Goal: Task Accomplishment & Management: Use online tool/utility

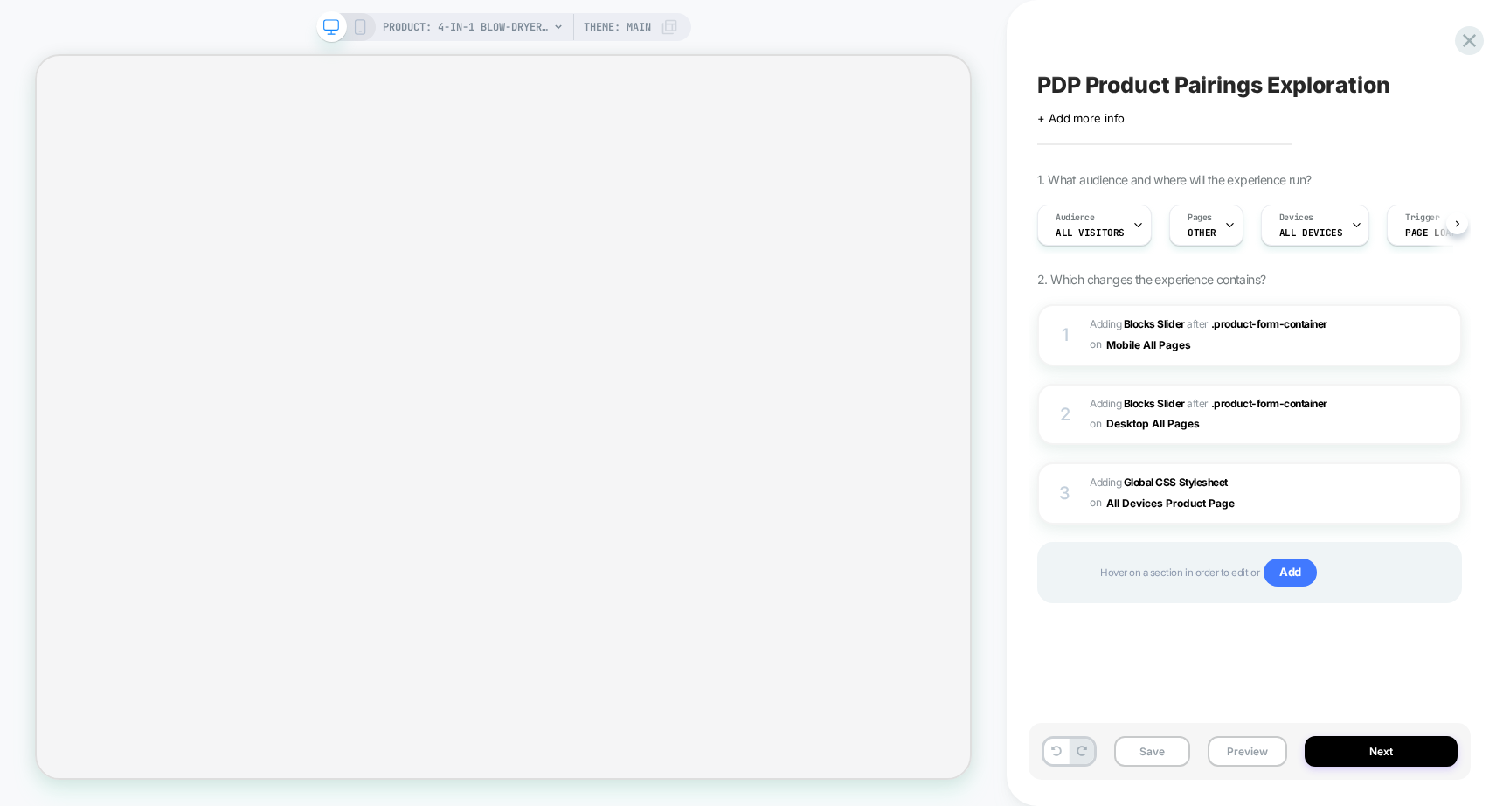
scroll to position [0, 1]
click at [1188, 480] on b "Global CSS Stylesheet" at bounding box center [1176, 481] width 104 height 13
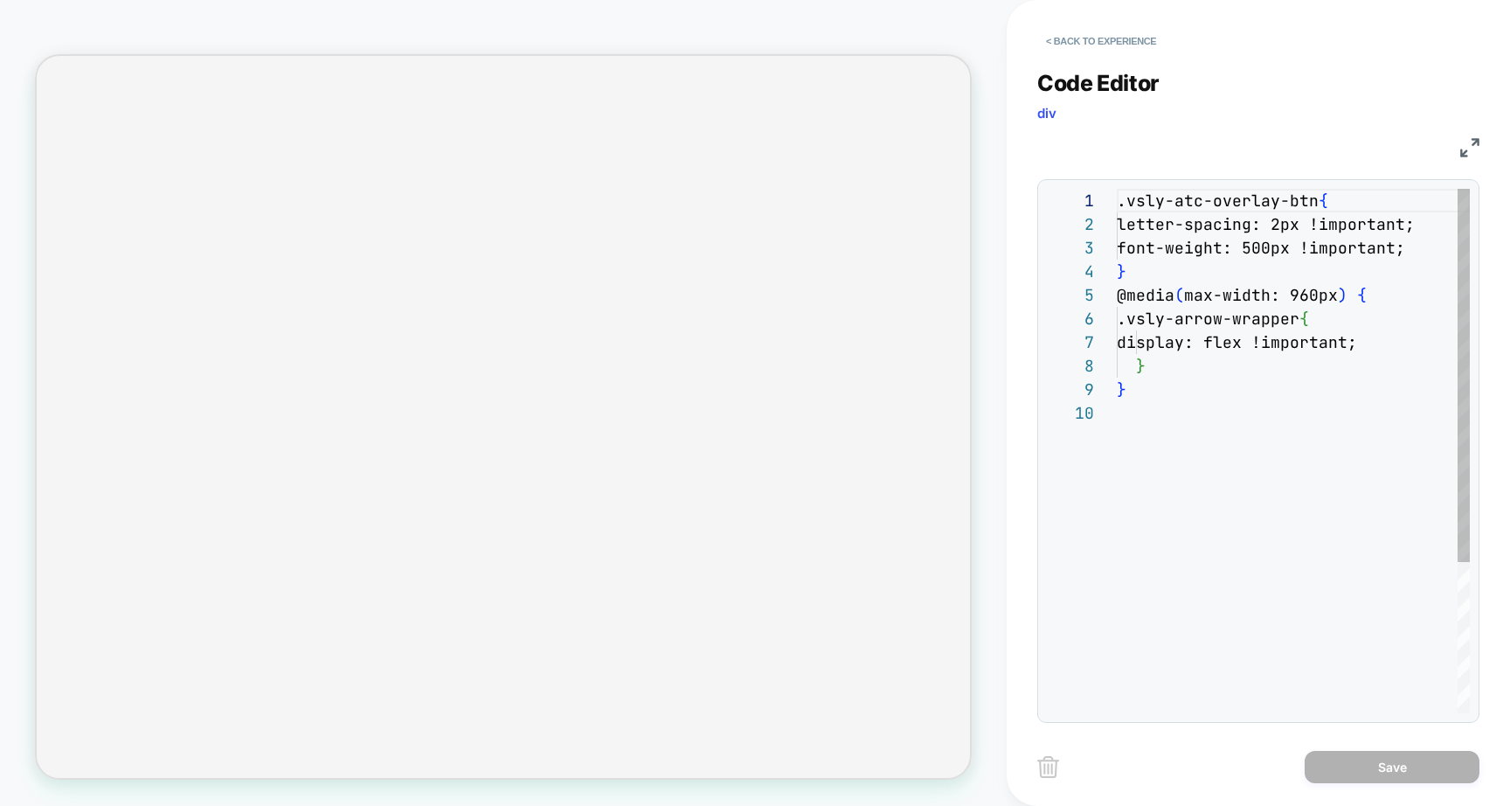
scroll to position [212, 0]
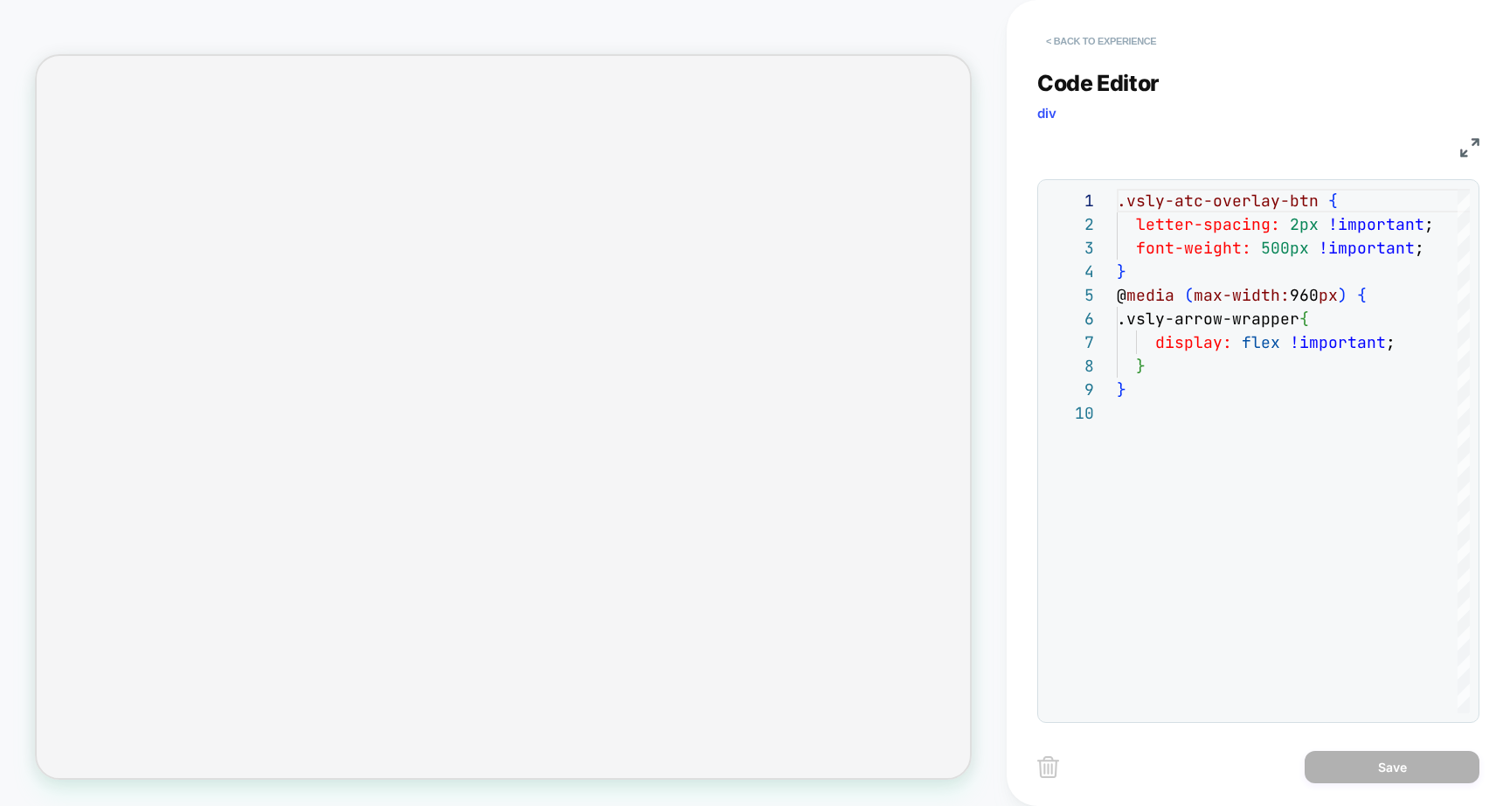
click at [1121, 38] on button "< Back to experience" at bounding box center [1102, 41] width 128 height 28
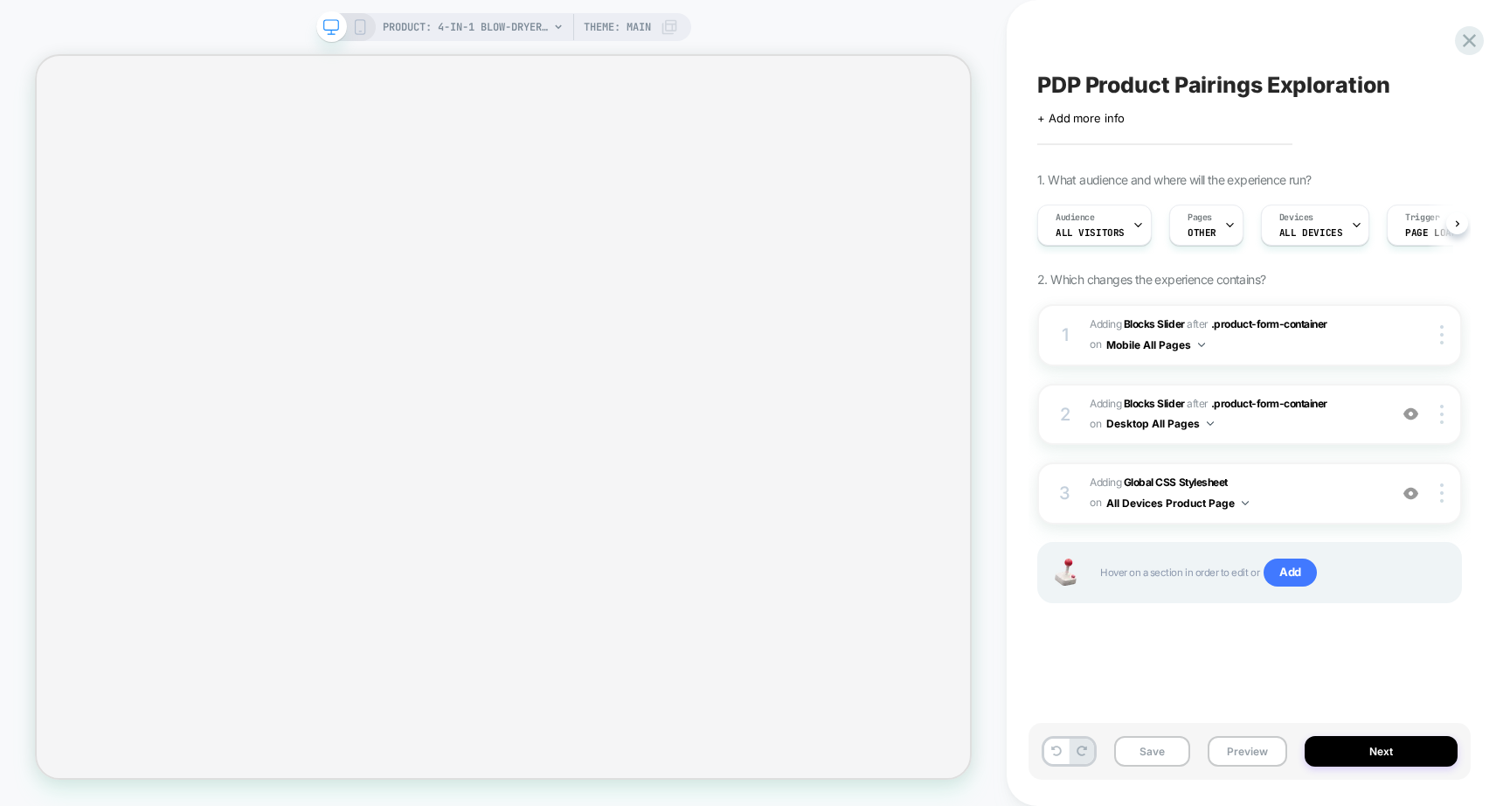
scroll to position [0, 1]
click at [1150, 770] on div "Save Preview Next" at bounding box center [1250, 751] width 442 height 57
click at [1150, 766] on button "Save" at bounding box center [1152, 751] width 76 height 31
click at [1236, 759] on button "Preview" at bounding box center [1248, 751] width 80 height 31
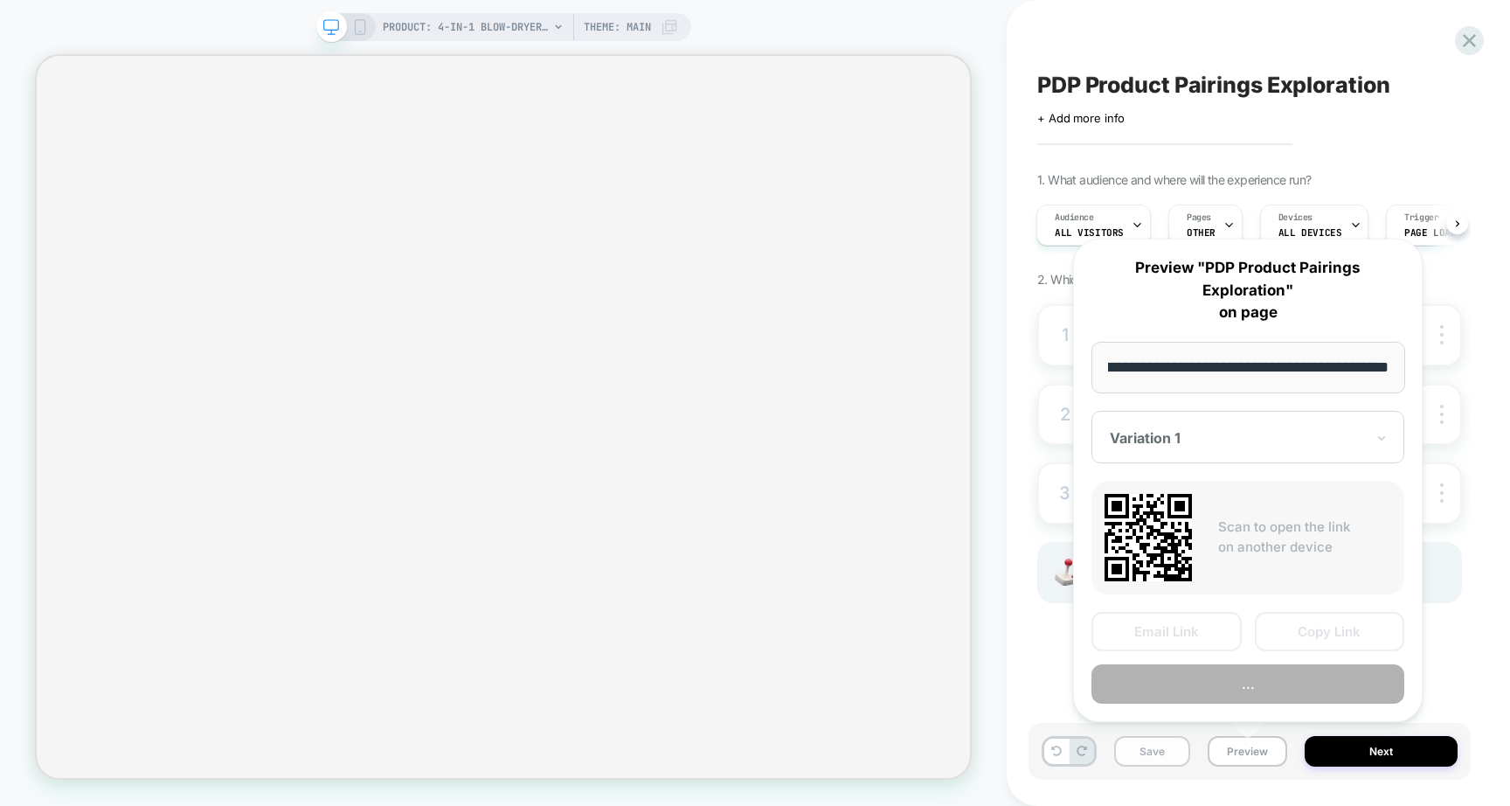
scroll to position [0, 0]
click at [1140, 761] on button "Save" at bounding box center [1152, 751] width 76 height 31
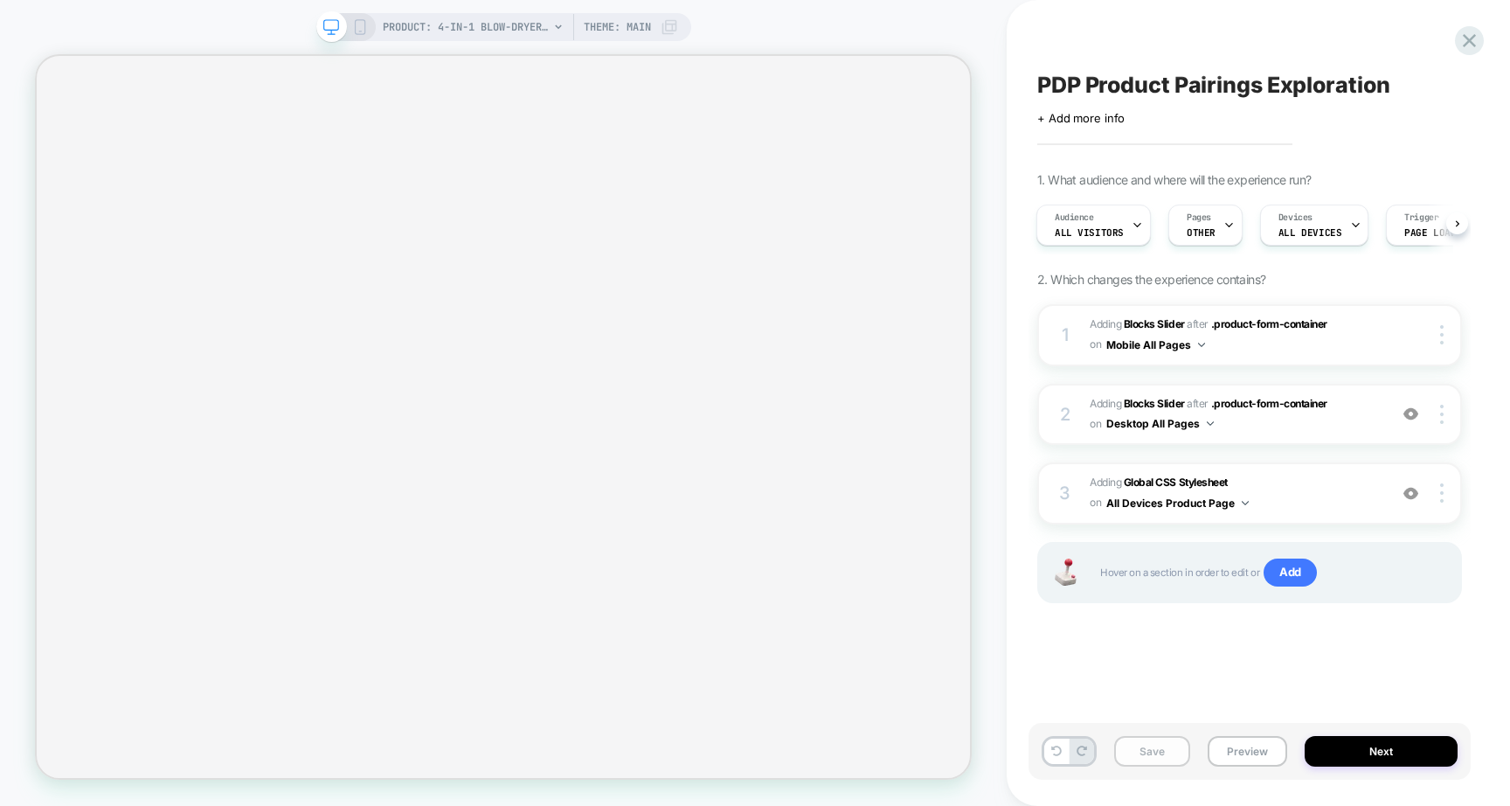
click at [1140, 761] on button "Save" at bounding box center [1152, 751] width 76 height 31
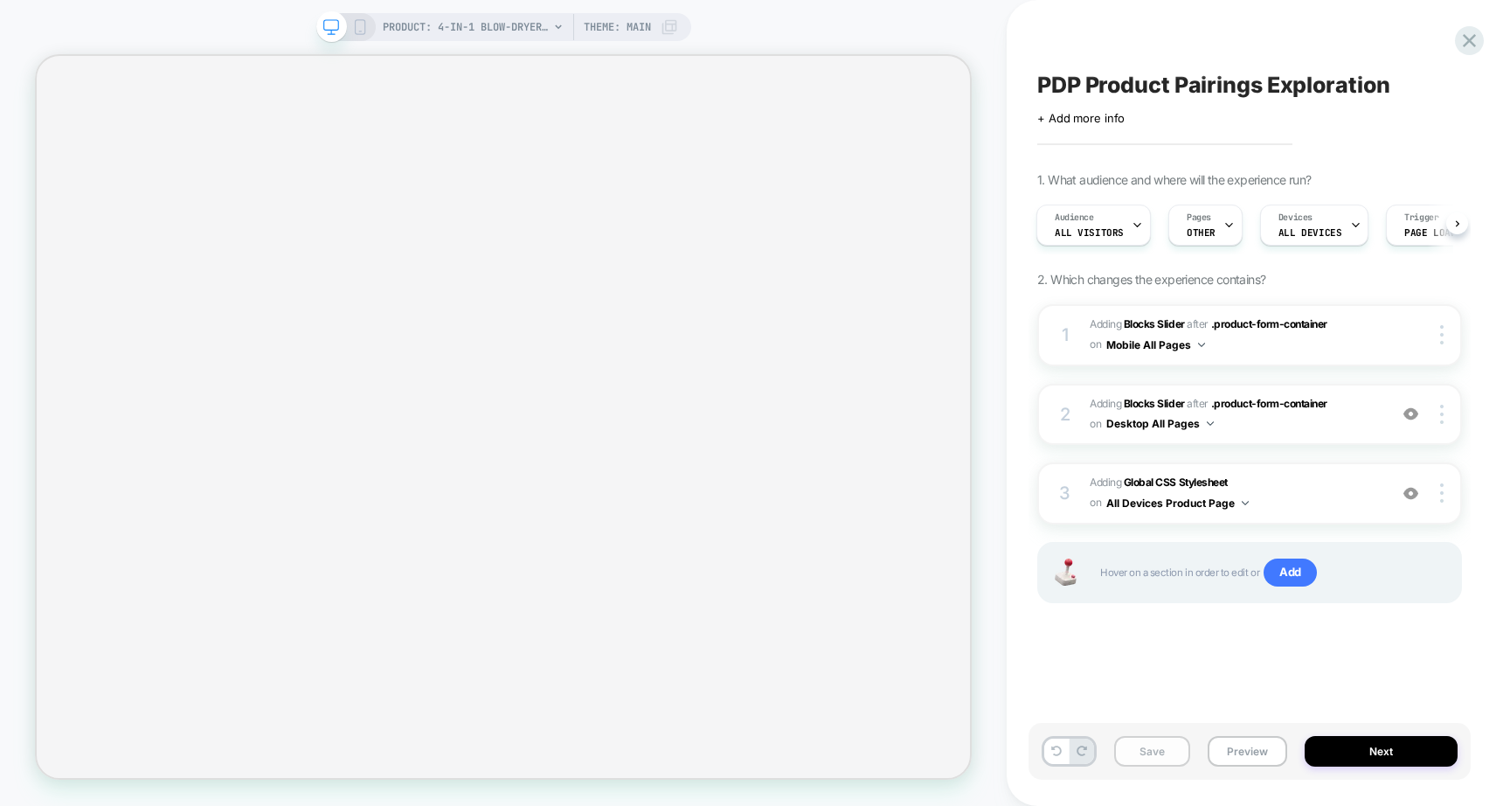
click at [1140, 761] on button "Save" at bounding box center [1152, 751] width 76 height 31
click at [1241, 763] on button "Preview" at bounding box center [1248, 751] width 80 height 31
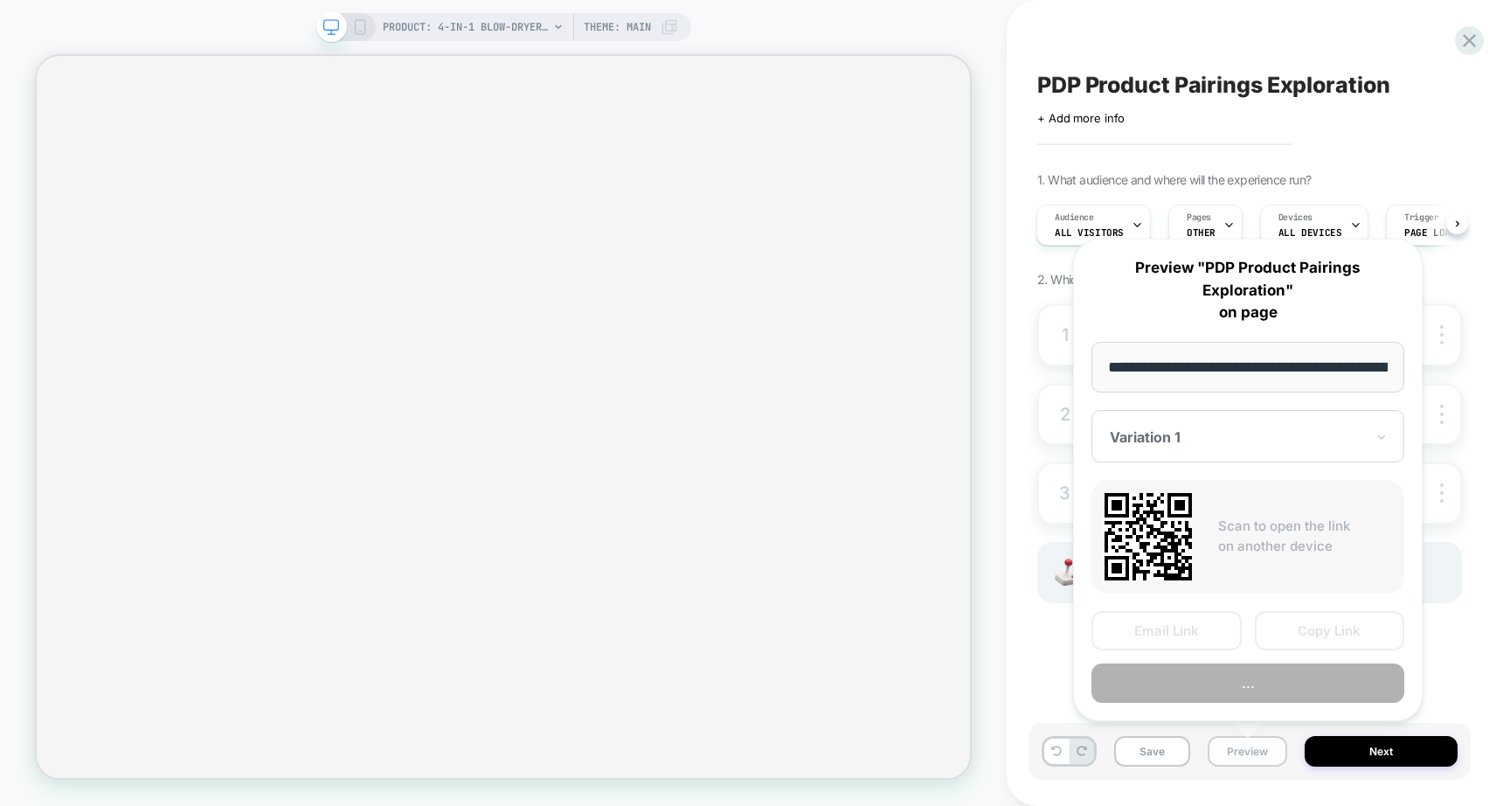
scroll to position [0, 256]
click at [1241, 378] on input "**********" at bounding box center [1249, 368] width 314 height 52
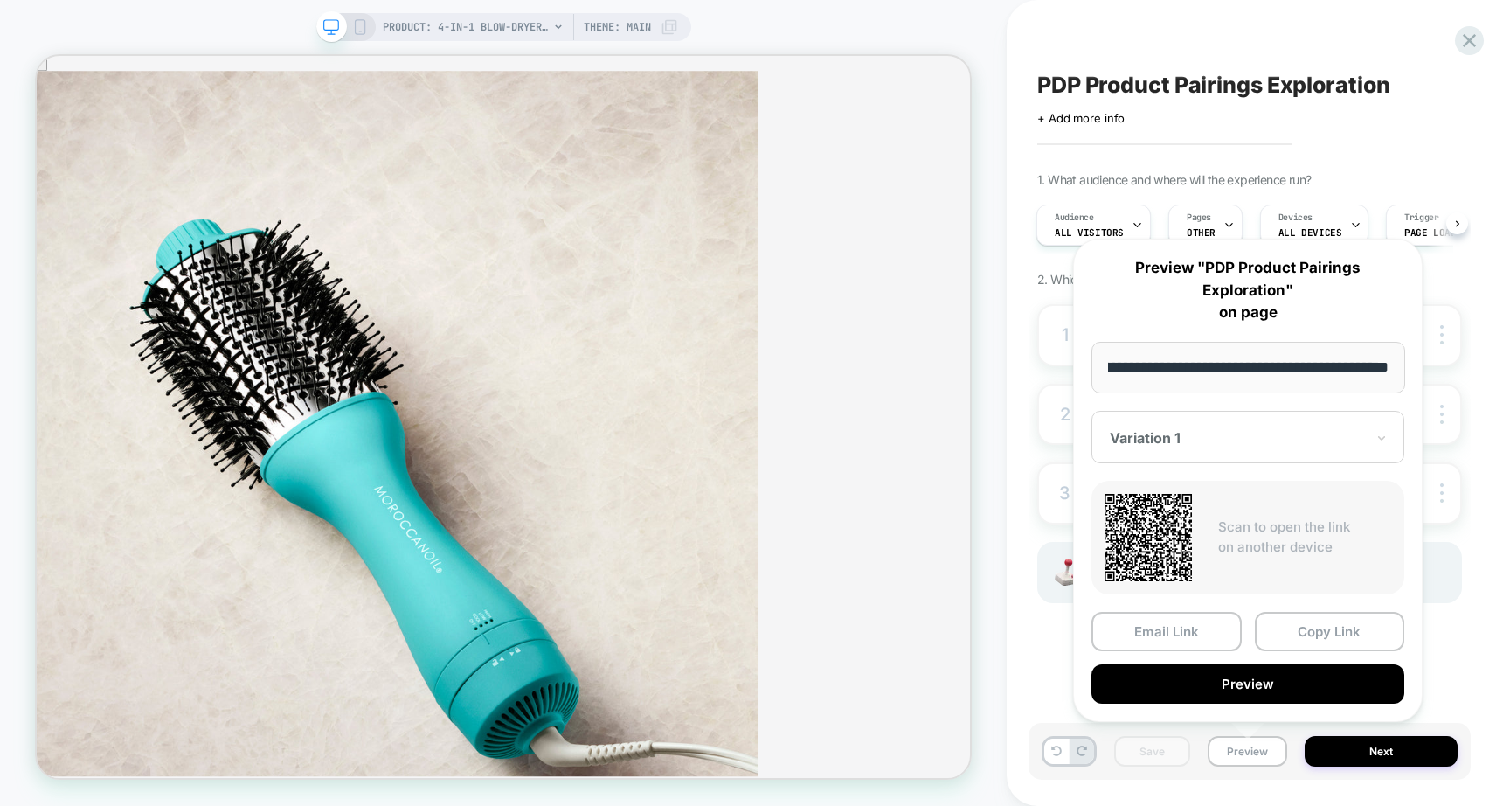
scroll to position [0, 0]
click at [1300, 660] on div "Email Link Copy Link Preview" at bounding box center [1248, 658] width 313 height 92
click at [1285, 684] on button "Preview" at bounding box center [1248, 683] width 313 height 39
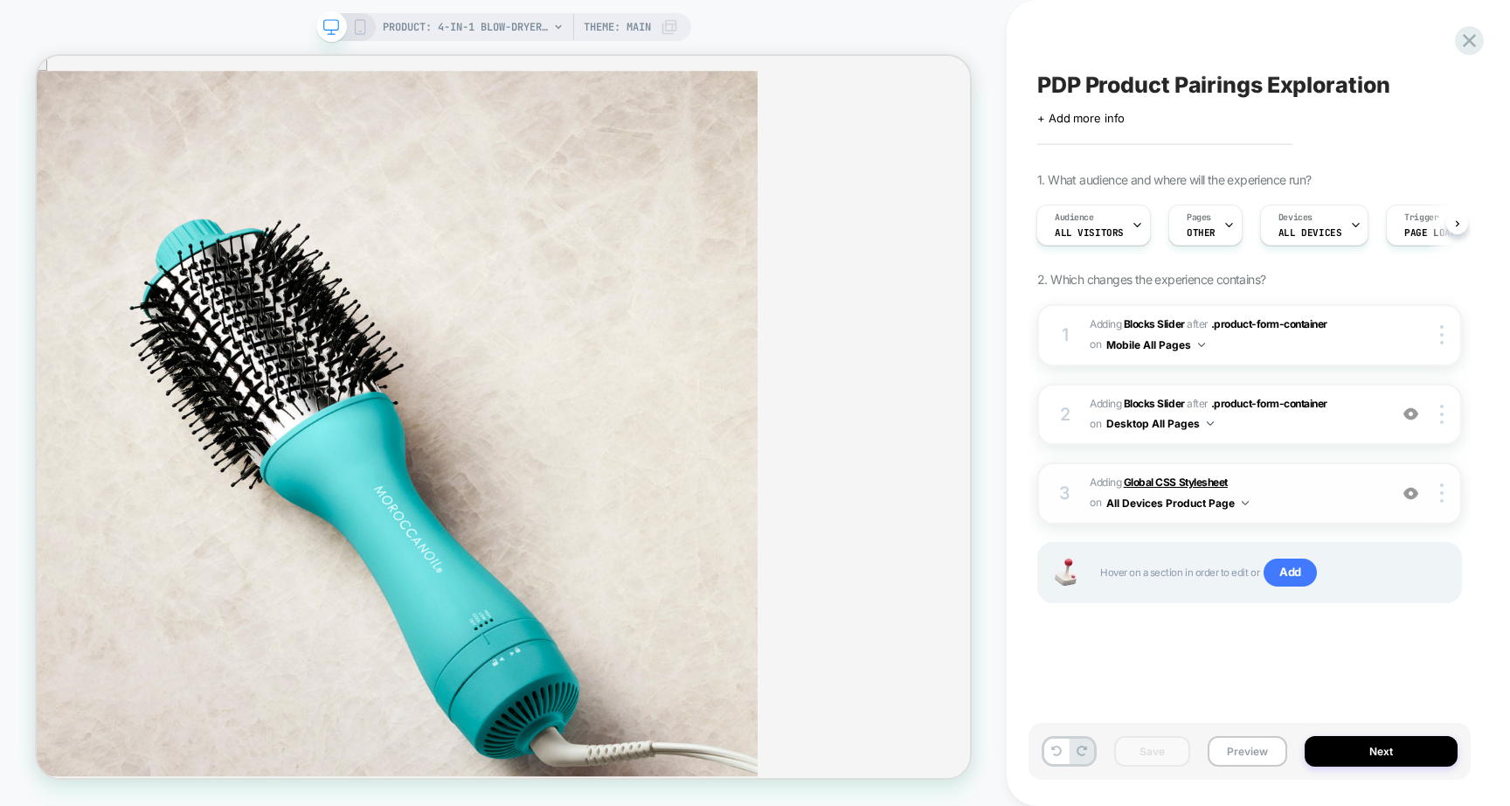
click at [1183, 475] on b "Global CSS Stylesheet" at bounding box center [1176, 481] width 104 height 13
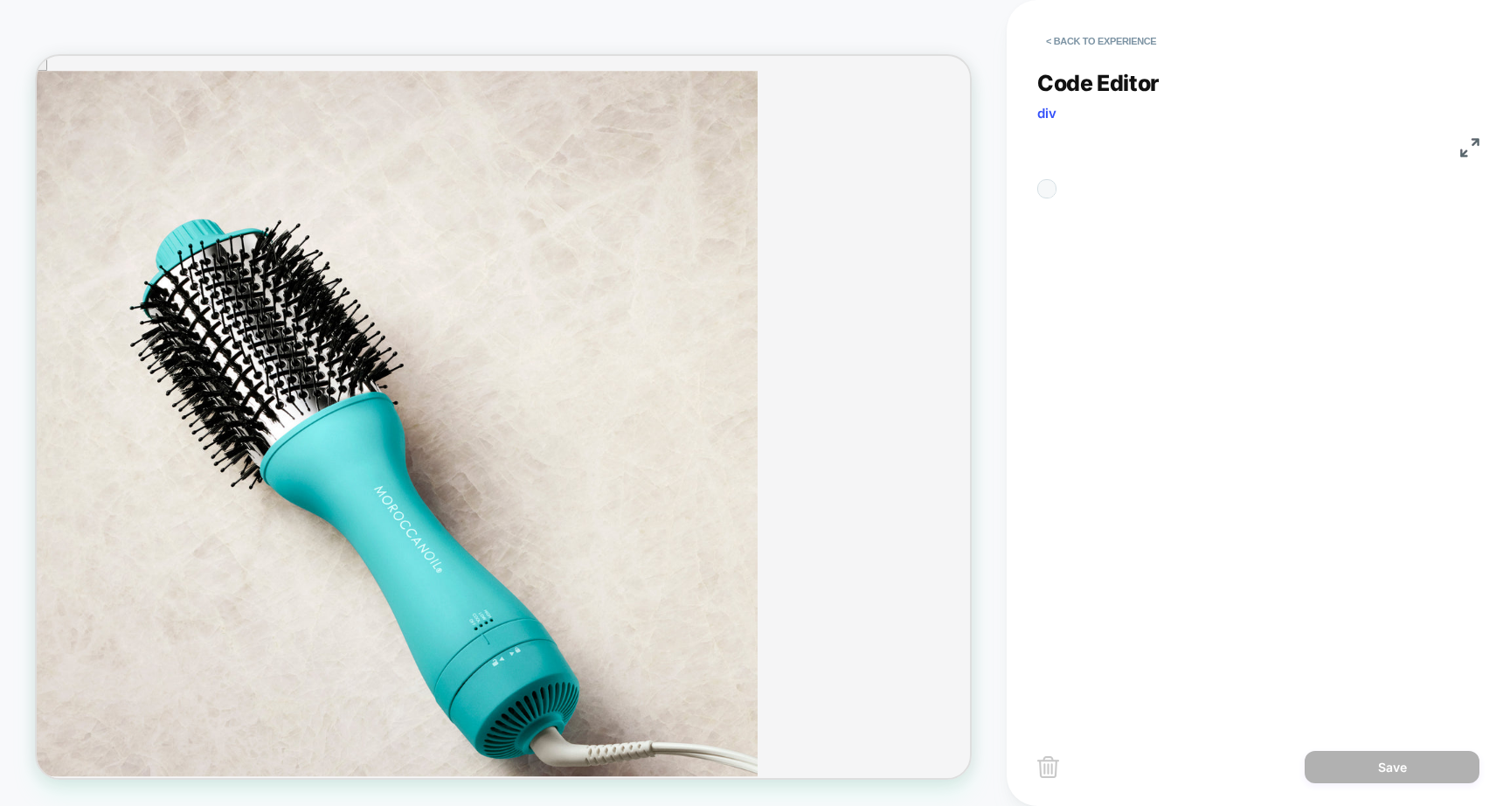
scroll to position [212, 0]
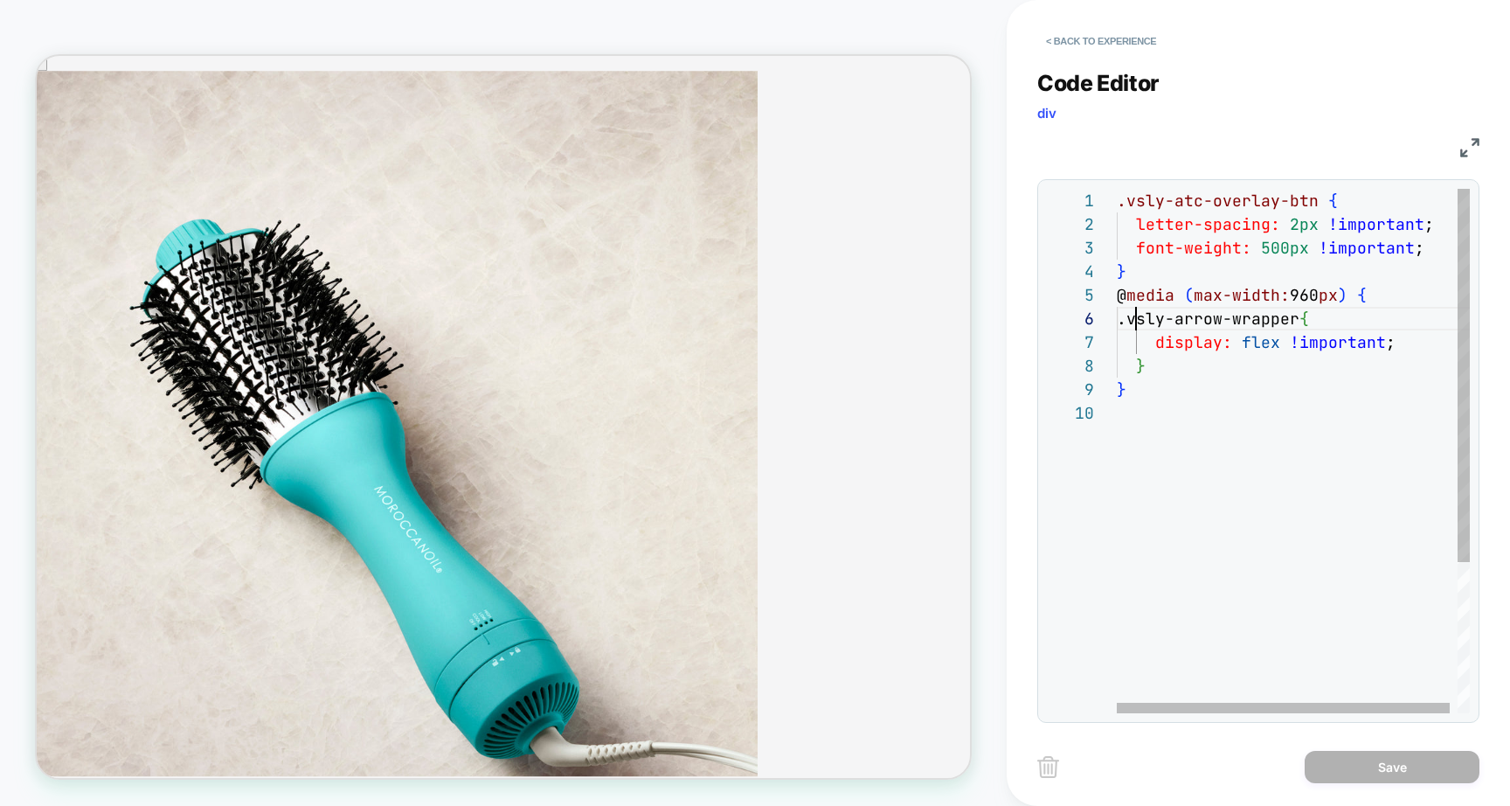
click at [1135, 322] on div ".vsly-atc-overlay-btn { letter-spacing: 2px !important ; font-weight: 500px !im…" at bounding box center [1297, 557] width 361 height 737
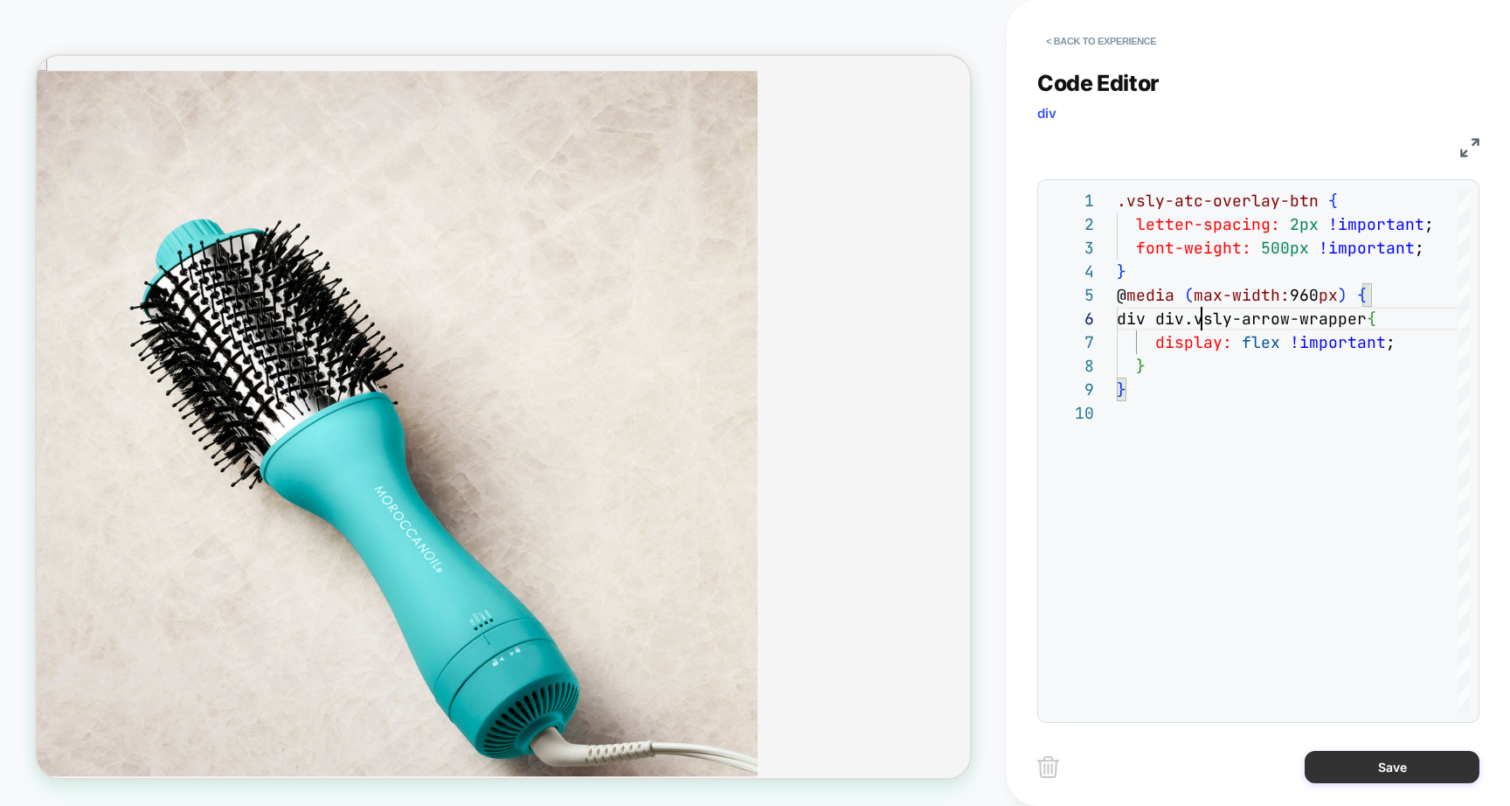
type textarea "**********"
click at [1371, 769] on button "Save" at bounding box center [1392, 767] width 175 height 32
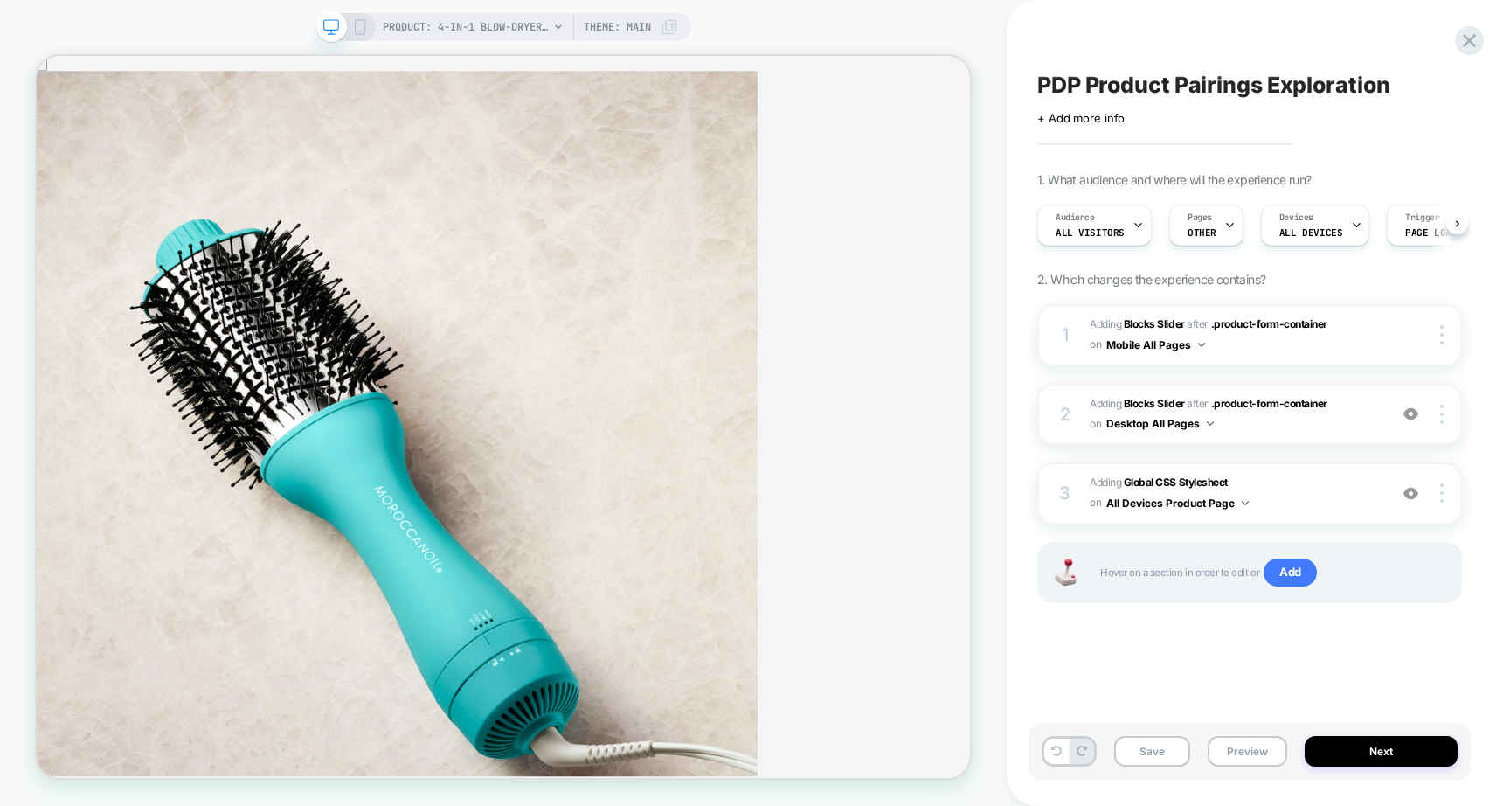
scroll to position [0, 1]
click at [1155, 753] on button "Save" at bounding box center [1152, 751] width 76 height 31
click at [1260, 750] on button "Preview" at bounding box center [1248, 751] width 80 height 31
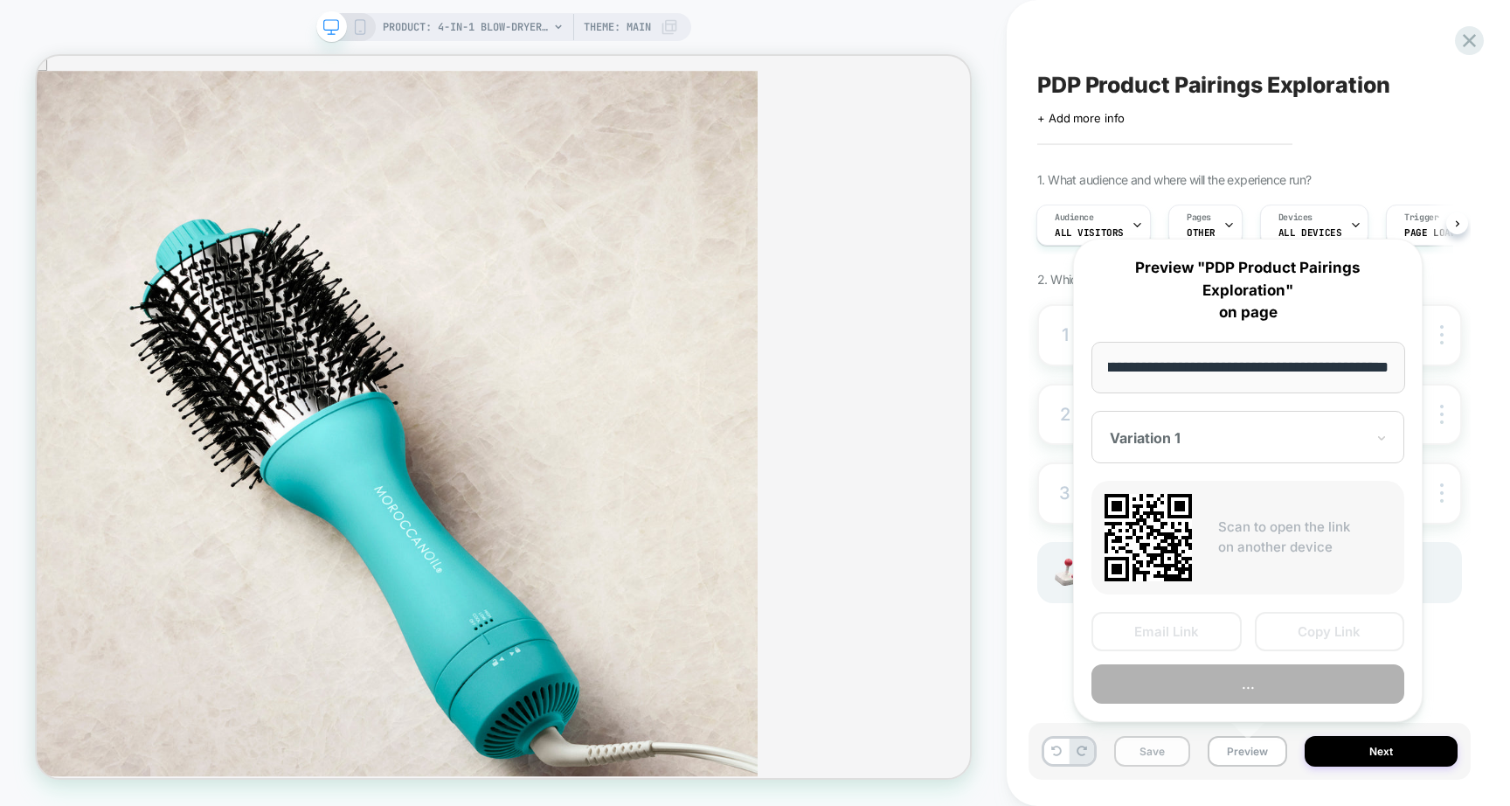
scroll to position [0, 0]
click at [1151, 759] on button "Save" at bounding box center [1152, 751] width 76 height 31
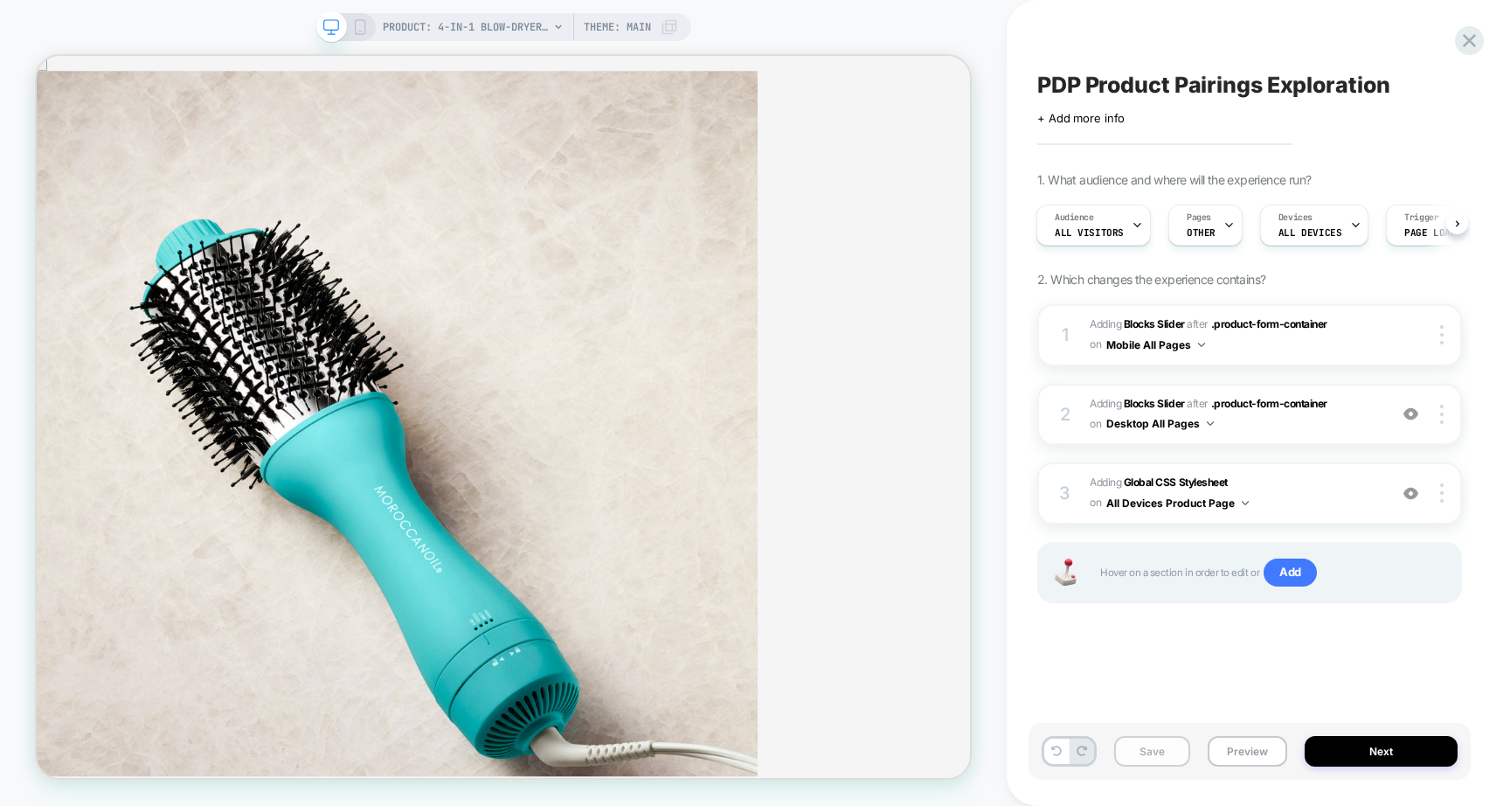
click at [1151, 759] on button "Save" at bounding box center [1152, 751] width 76 height 31
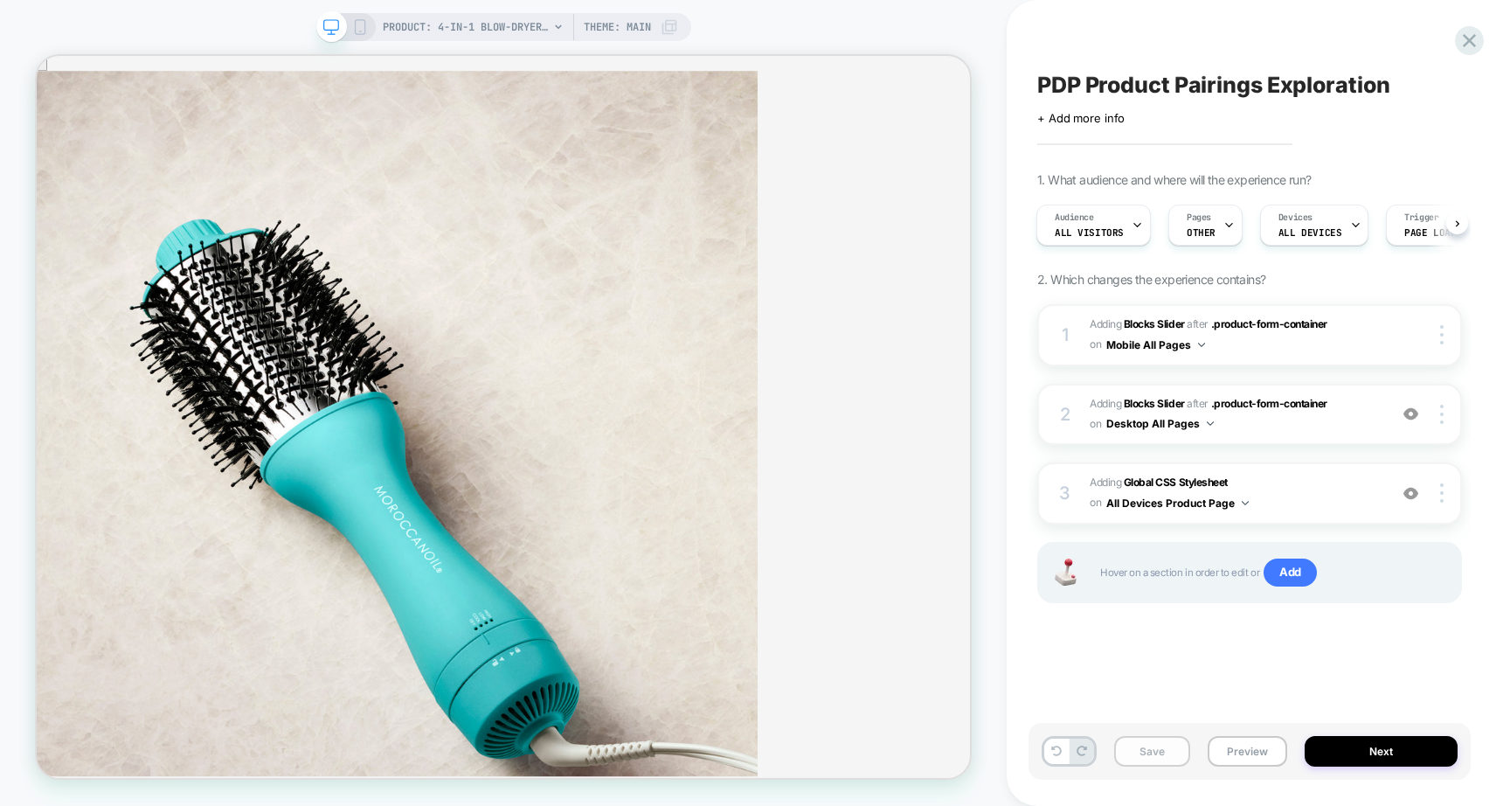
click at [1151, 759] on button "Save" at bounding box center [1152, 751] width 76 height 31
click at [1216, 748] on button "Preview" at bounding box center [1248, 751] width 80 height 31
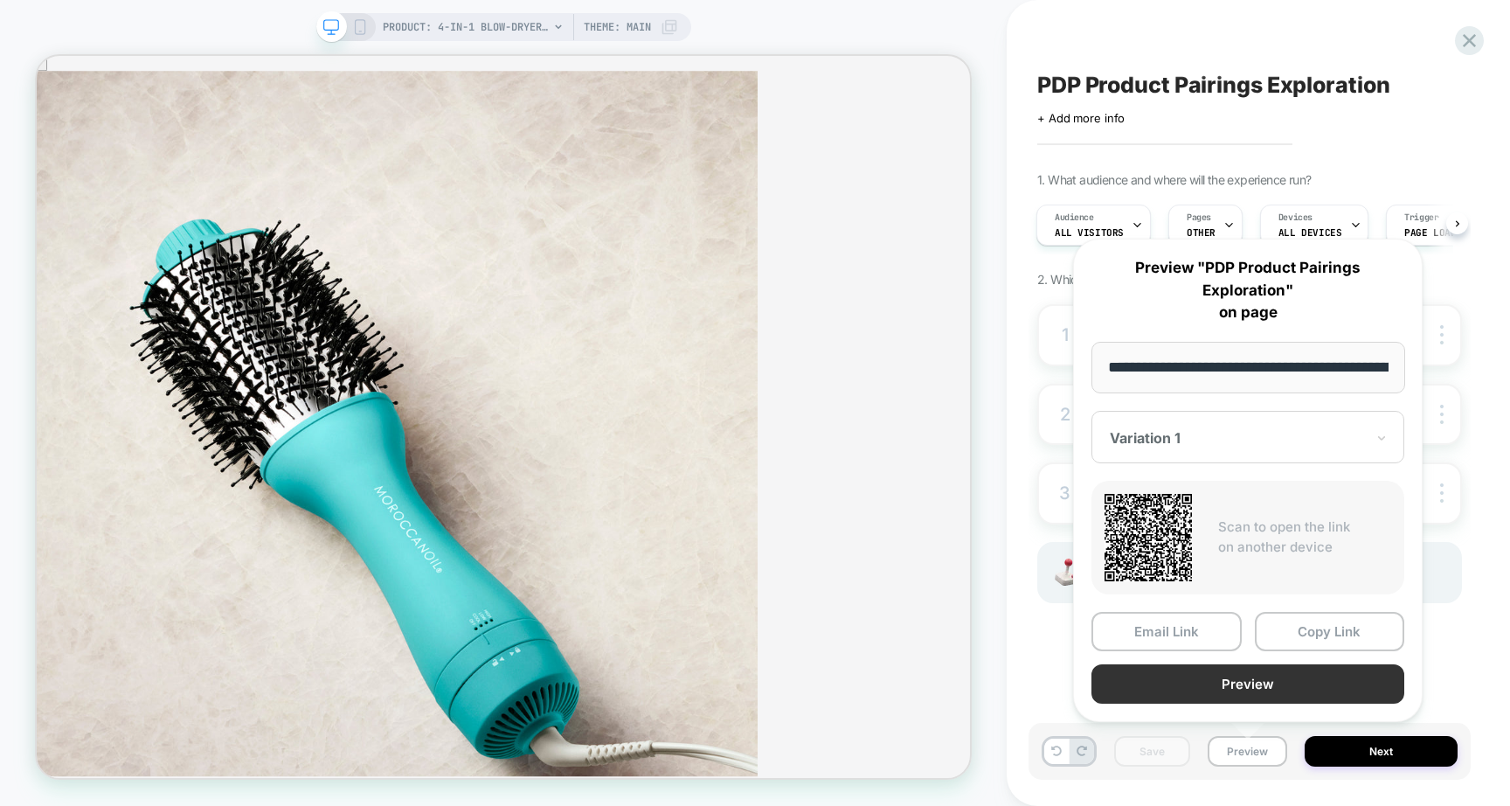
click at [1270, 678] on button "Preview" at bounding box center [1248, 683] width 313 height 39
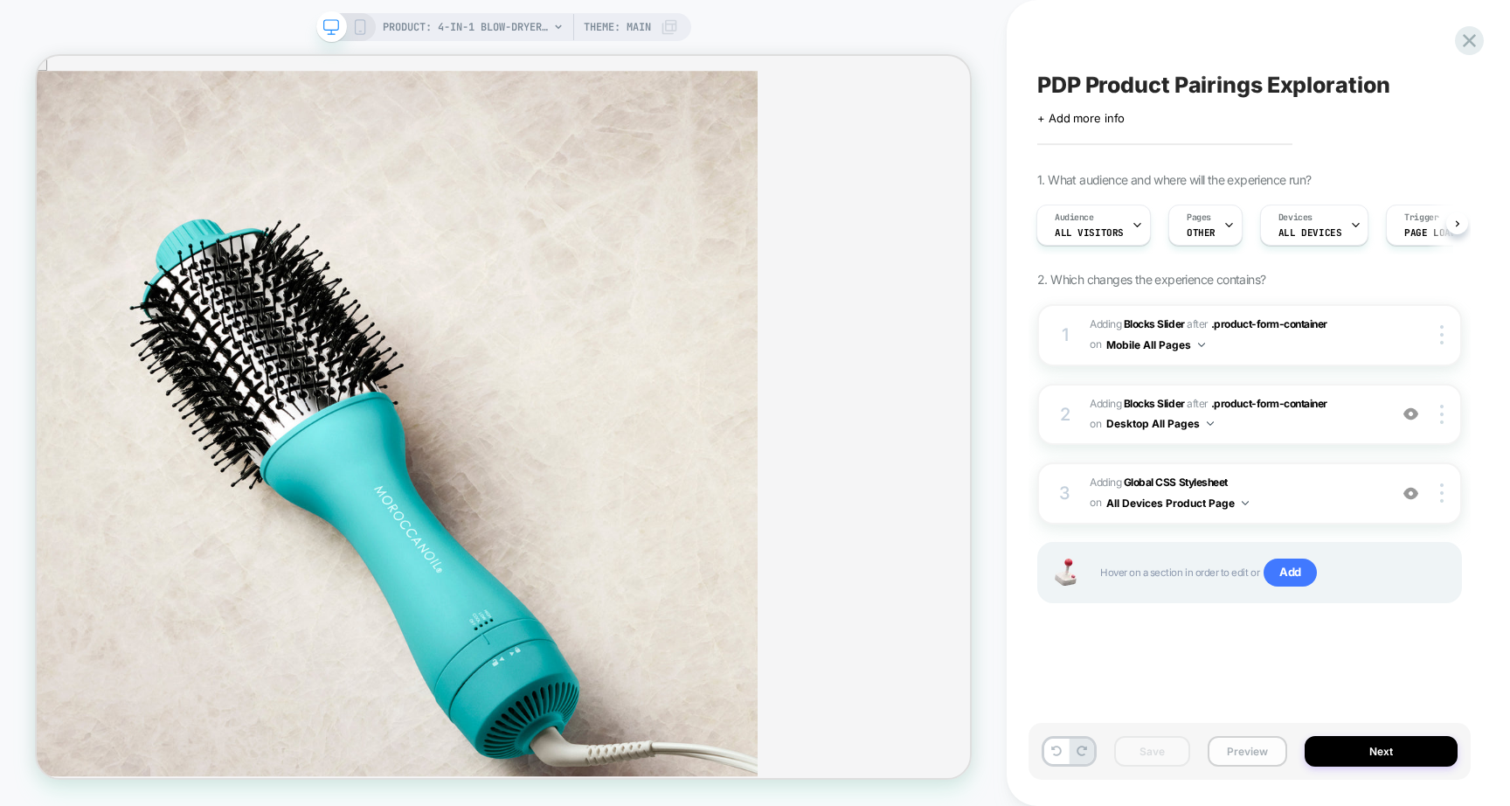
click at [1252, 752] on button "Preview" at bounding box center [1248, 751] width 80 height 31
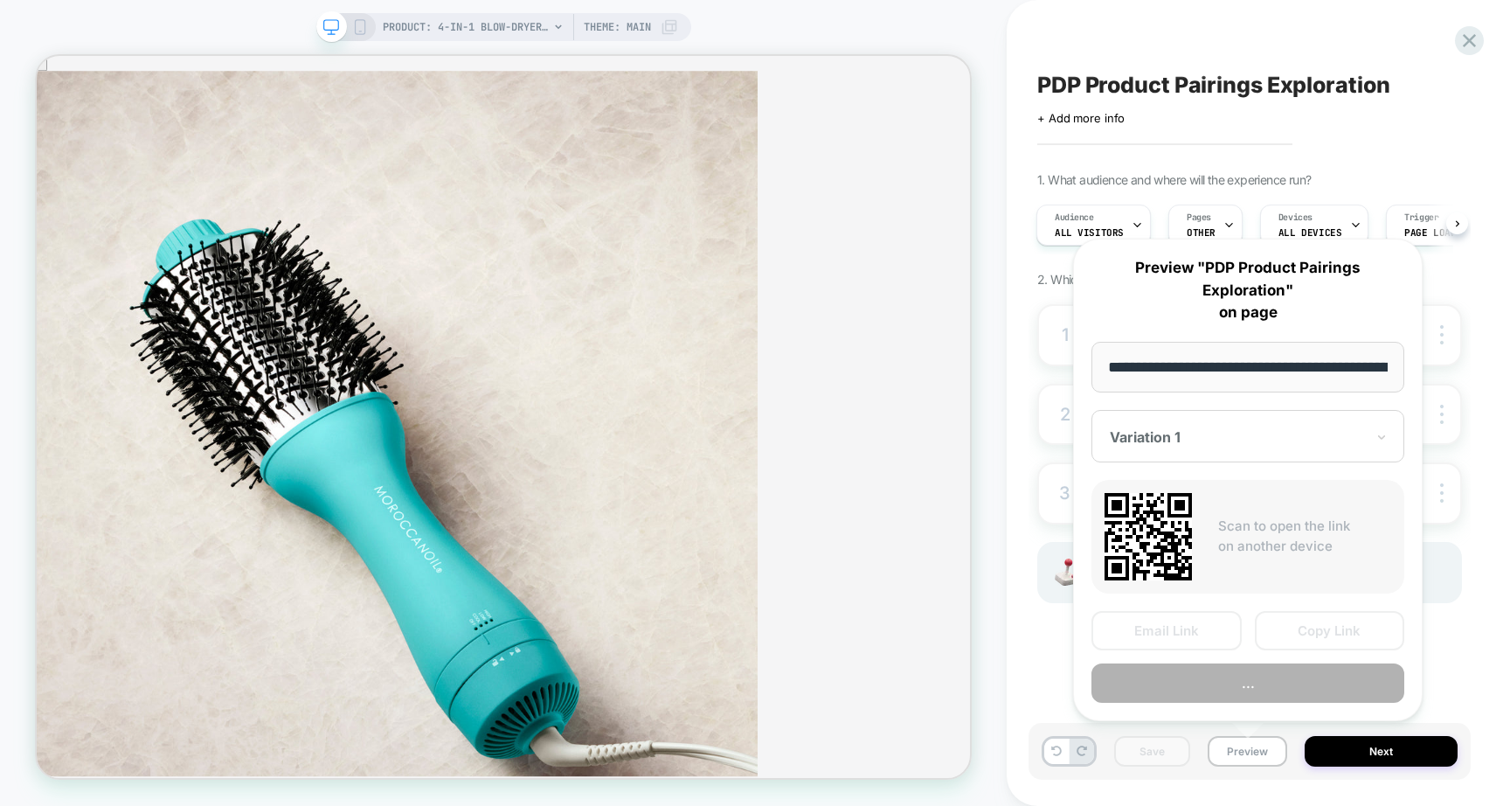
scroll to position [0, 256]
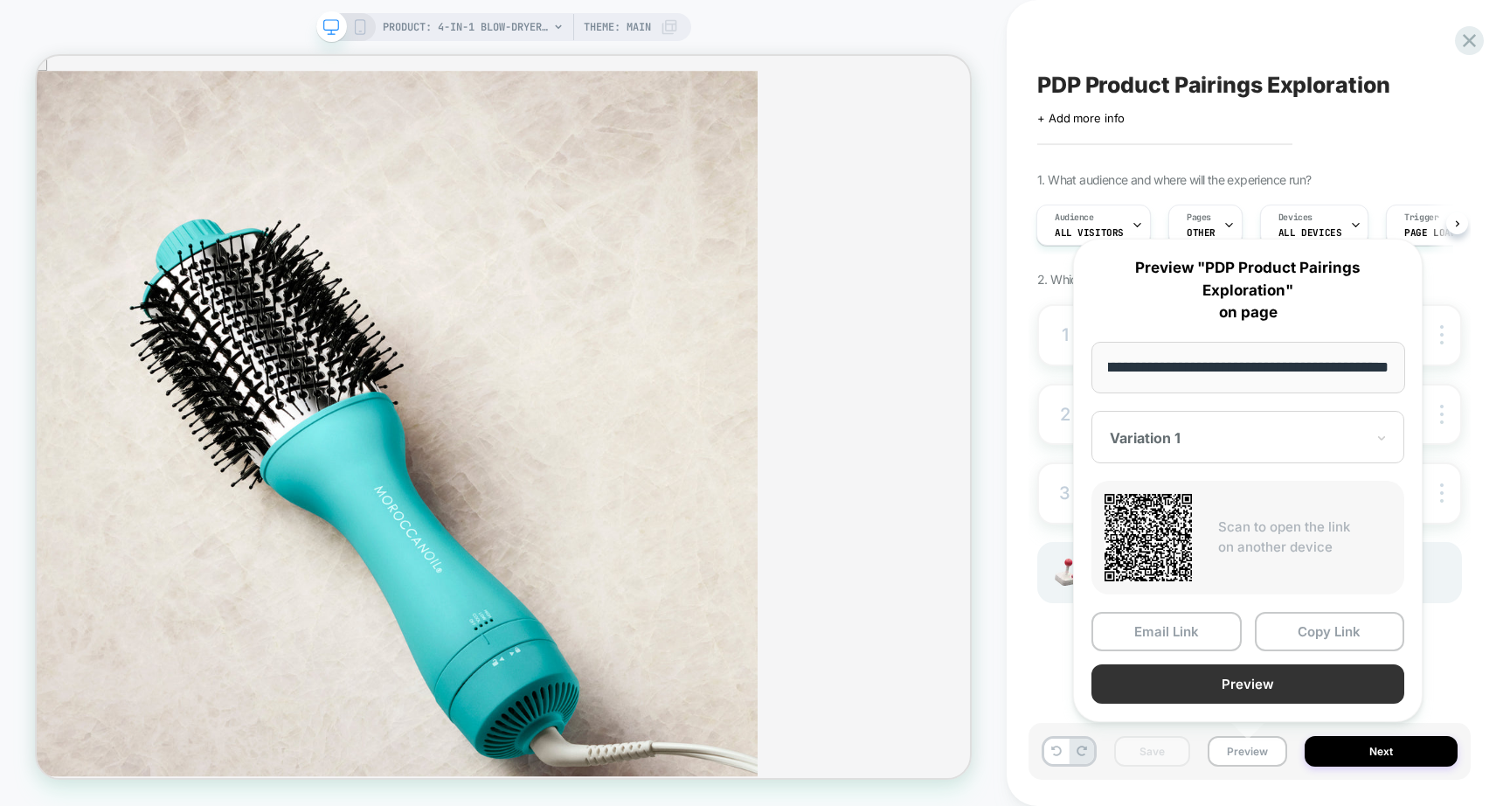
click at [1276, 682] on button "Preview" at bounding box center [1248, 683] width 313 height 39
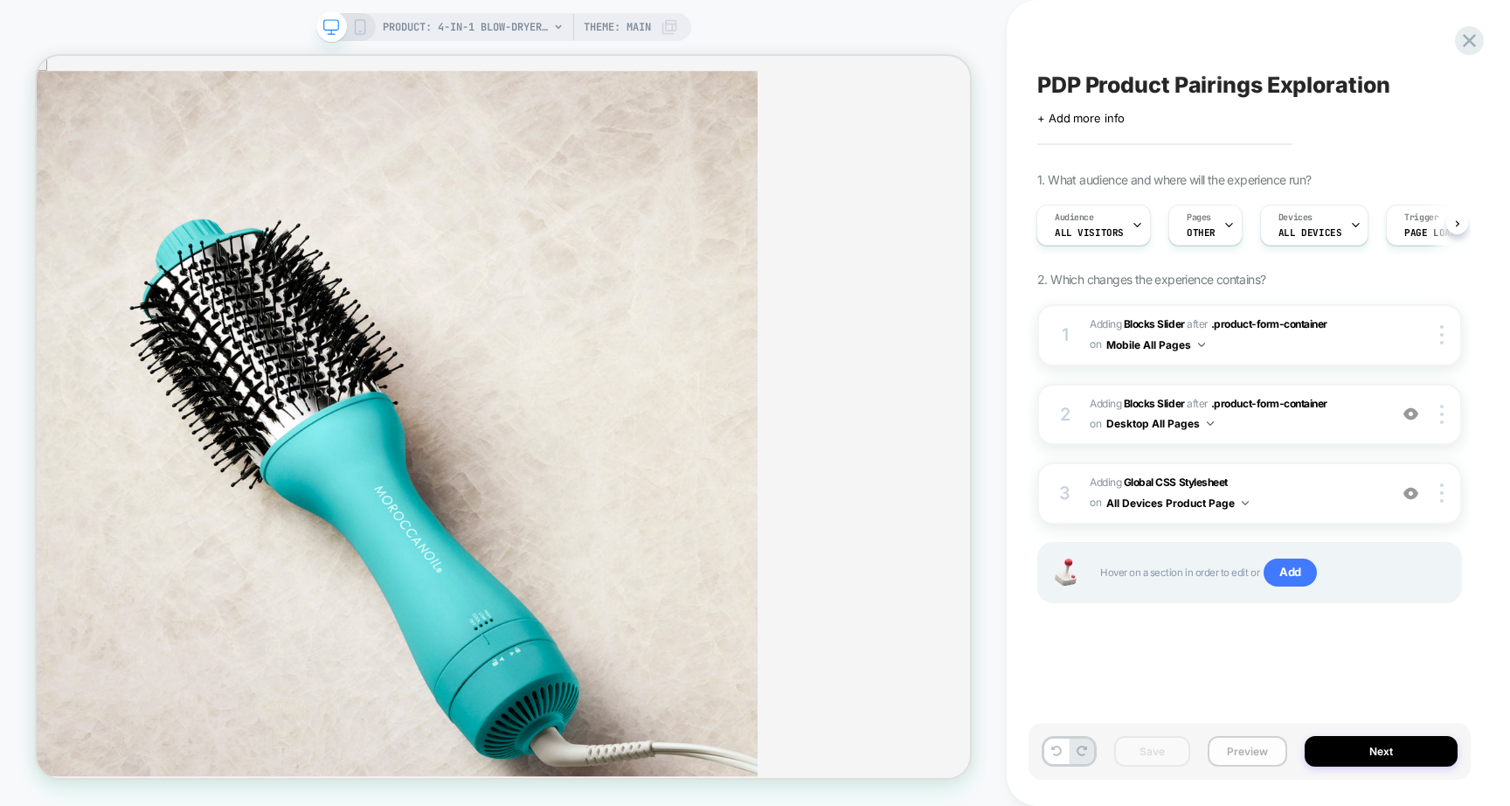
click at [1243, 759] on button "Preview" at bounding box center [1248, 751] width 80 height 31
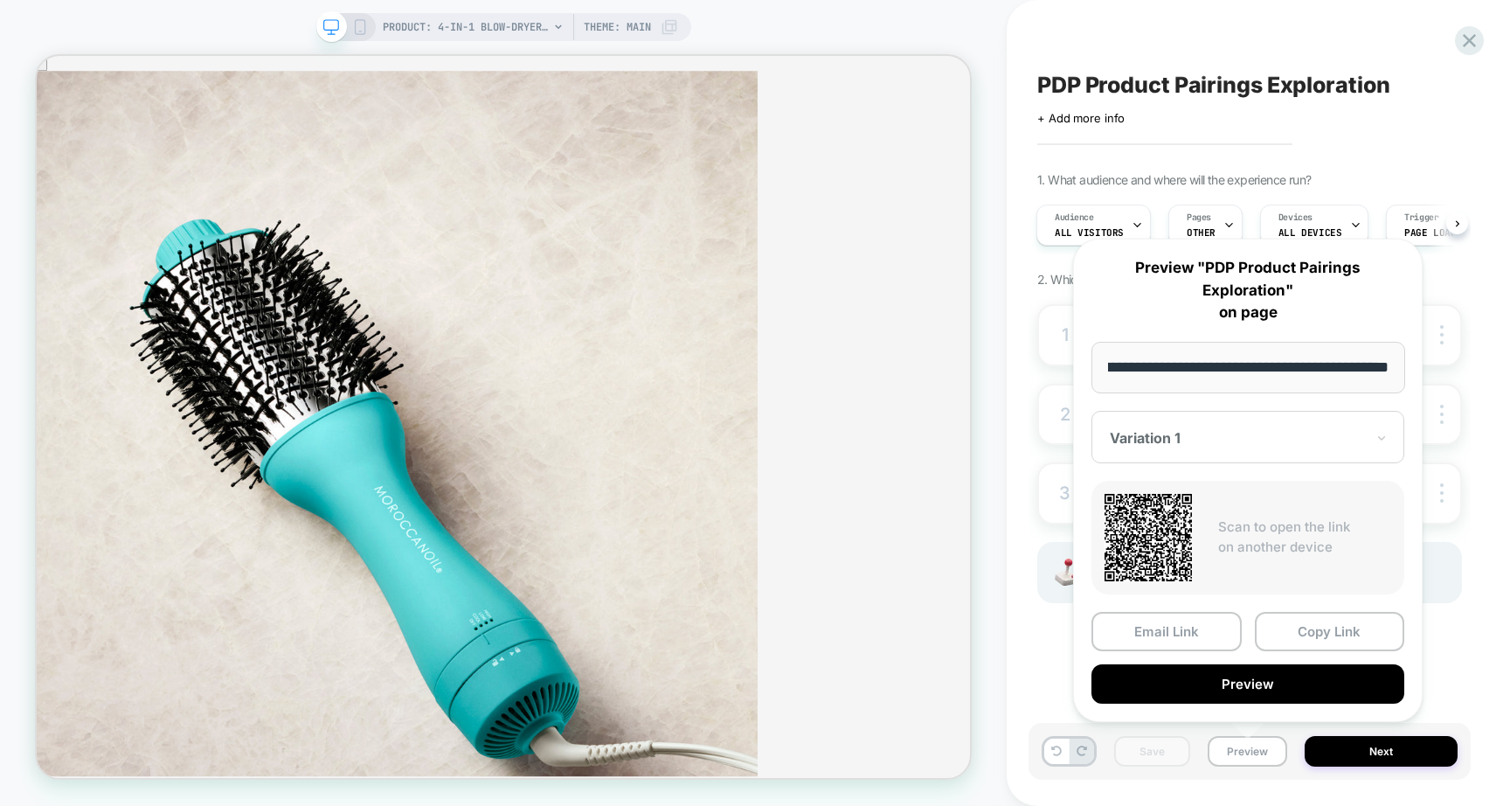
click at [1289, 380] on input "**********" at bounding box center [1249, 368] width 314 height 52
click at [1305, 635] on button "Copy Link" at bounding box center [1330, 631] width 150 height 39
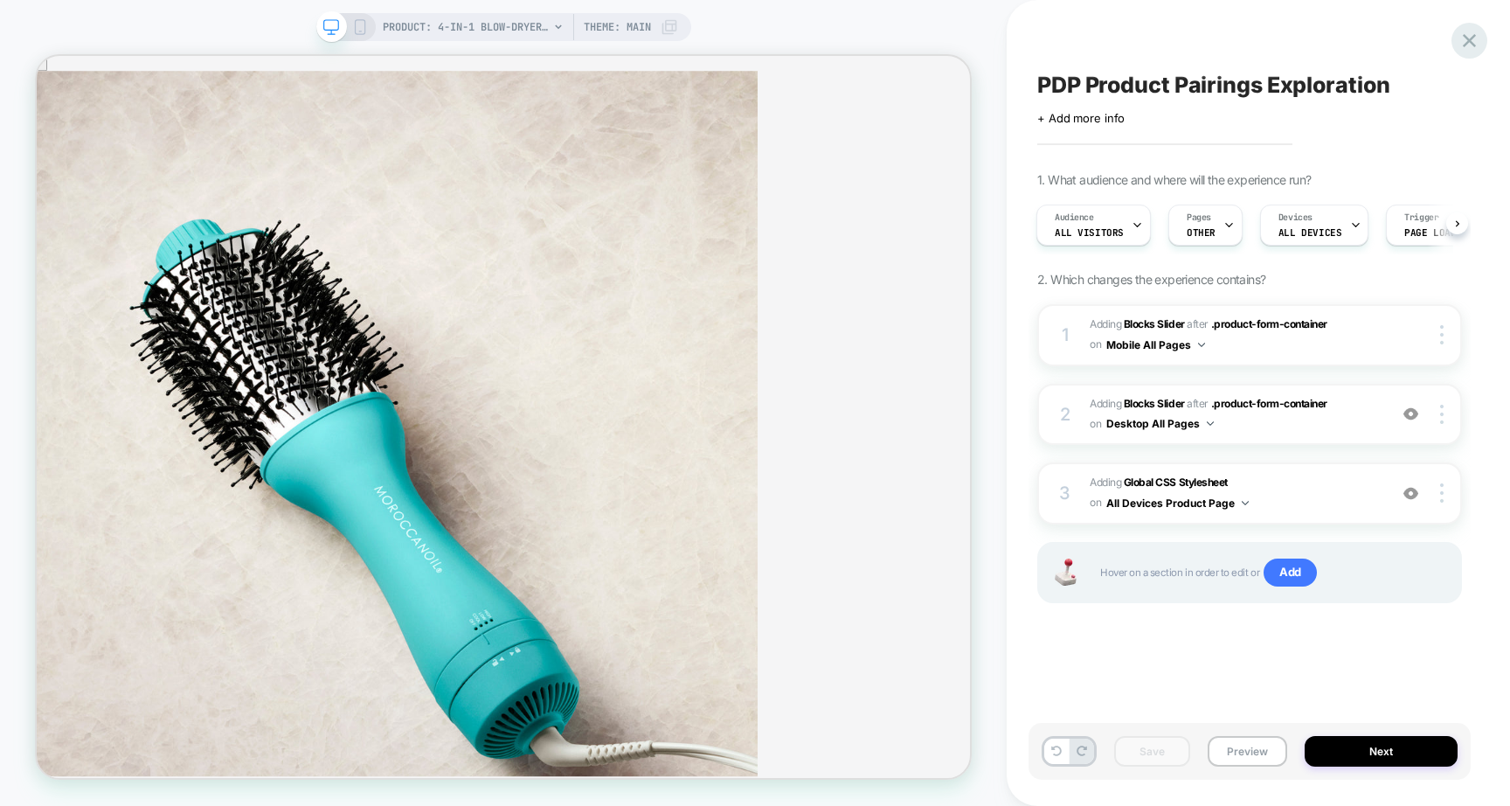
click at [1468, 38] on icon at bounding box center [1469, 40] width 13 height 13
